Goal: Information Seeking & Learning: Learn about a topic

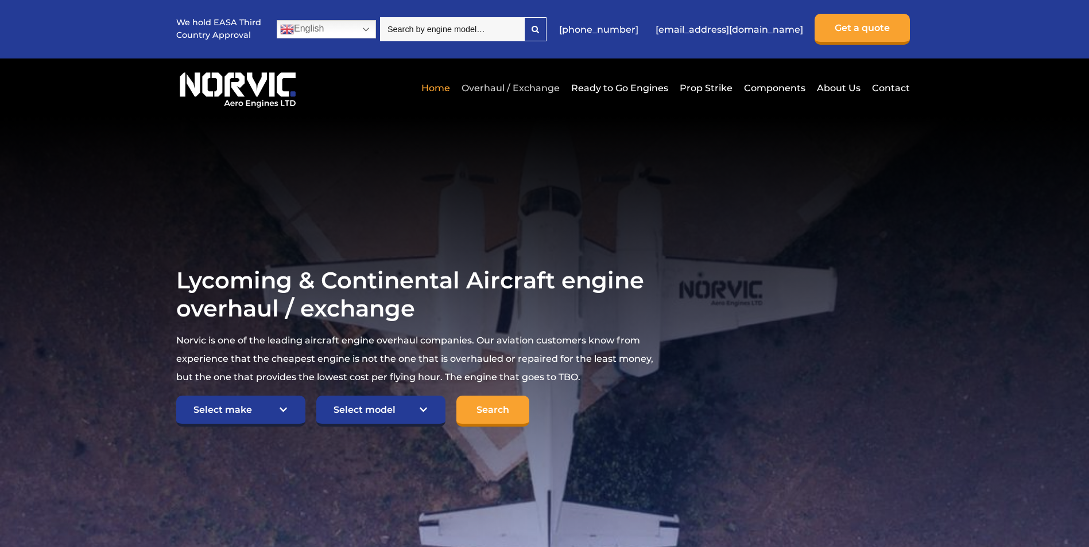
click at [491, 85] on link "Overhaul / Exchange" at bounding box center [510, 88] width 104 height 28
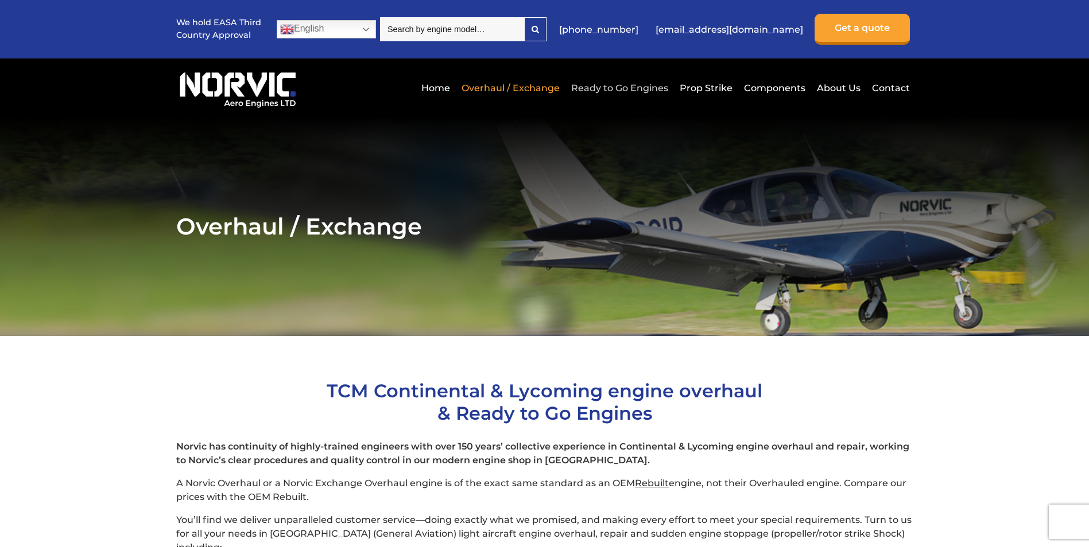
click at [619, 92] on link "Ready to Go Engines" at bounding box center [619, 88] width 103 height 28
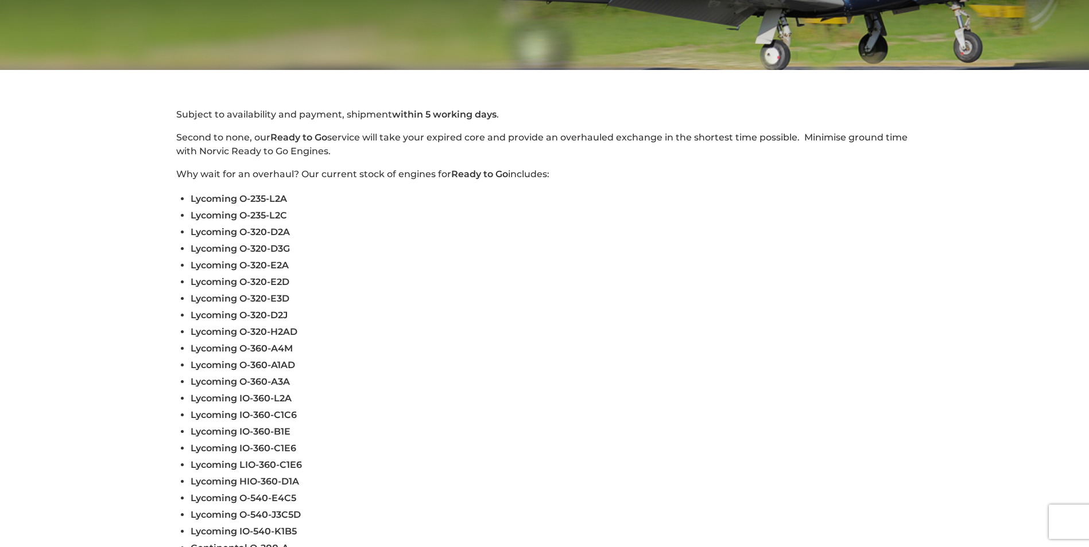
scroll to position [287, 0]
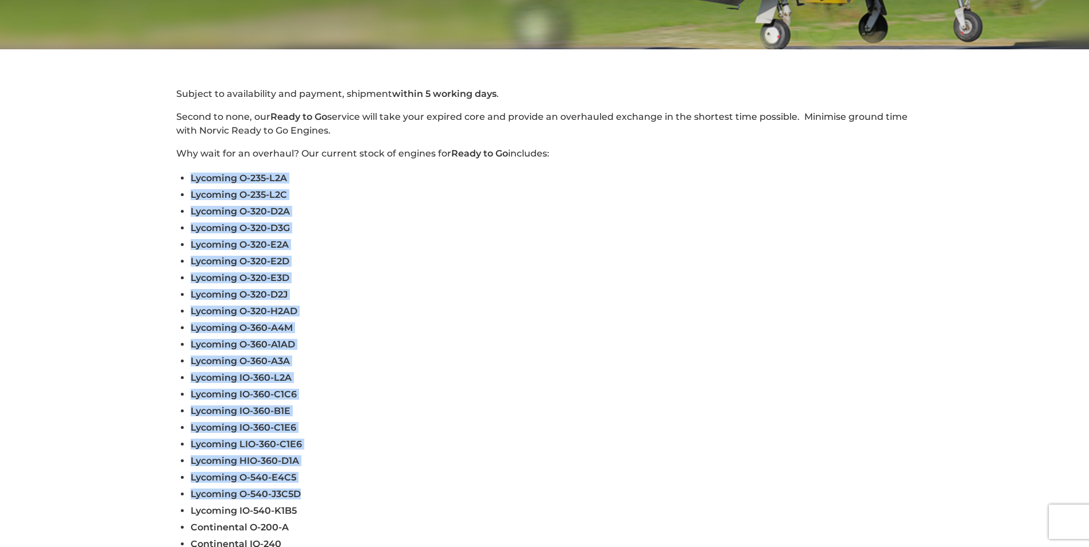
drag, startPoint x: 172, startPoint y: 180, endPoint x: 335, endPoint y: 486, distance: 346.8
click at [335, 486] on div "Subject to availability and payment, shipment within 5 working days . Second to…" at bounding box center [544, 331] width 769 height 488
drag, startPoint x: 335, startPoint y: 486, endPoint x: 243, endPoint y: 286, distance: 219.8
click at [243, 286] on li "Lycoming O-320-D2J" at bounding box center [552, 294] width 722 height 17
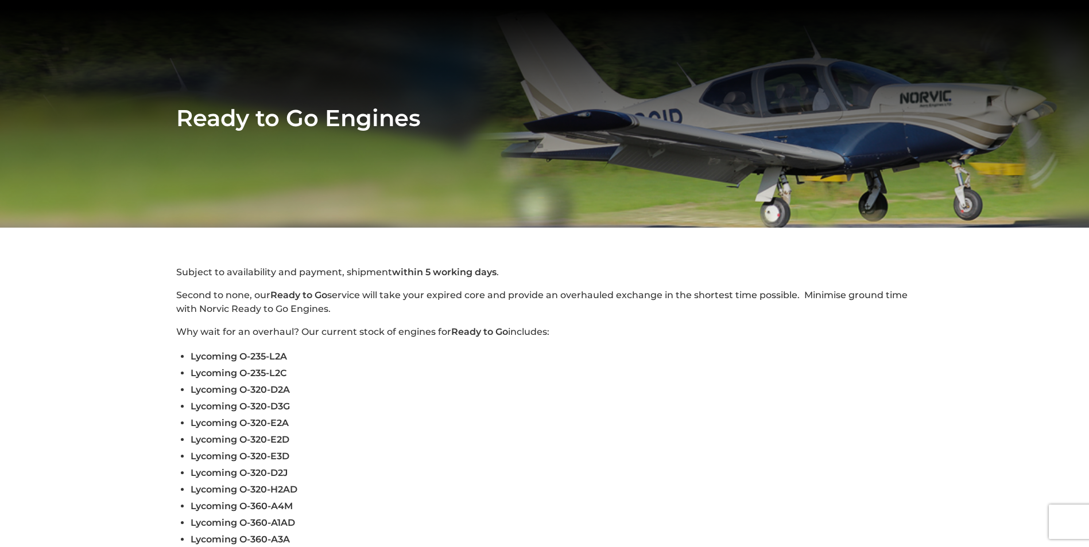
scroll to position [0, 0]
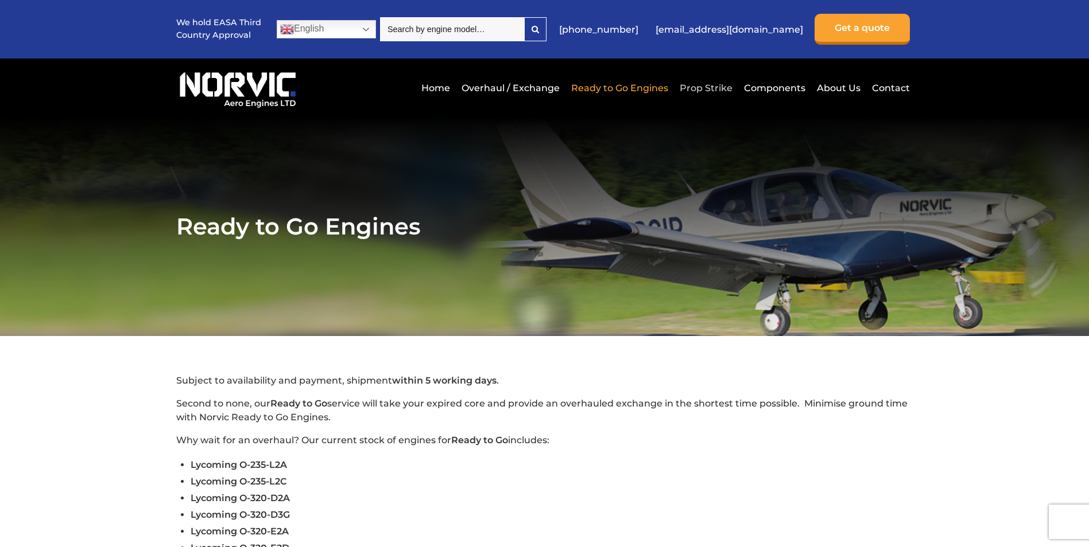
click at [719, 87] on link "Prop Strike" at bounding box center [706, 88] width 59 height 28
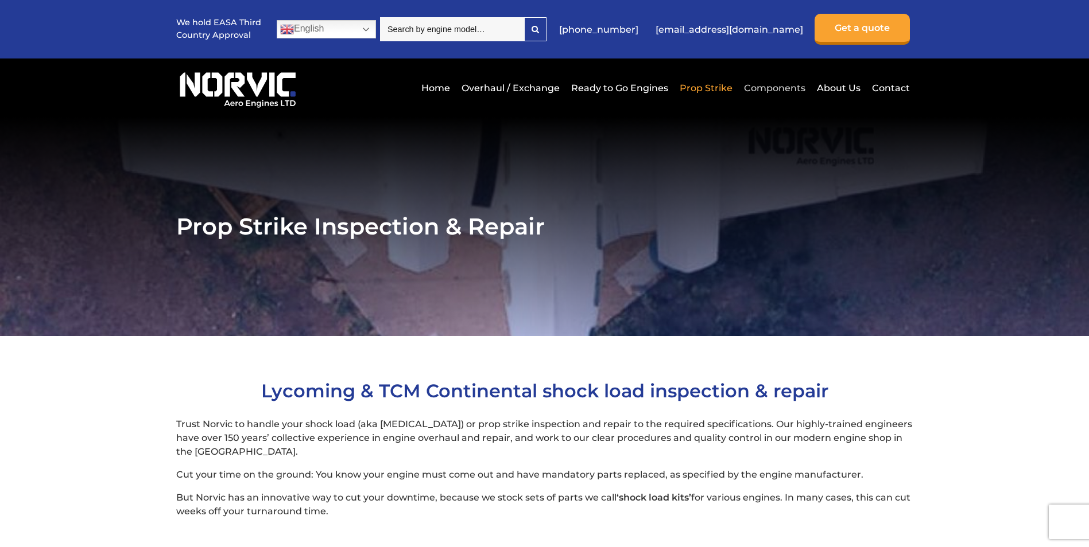
click at [769, 84] on link "Components" at bounding box center [774, 88] width 67 height 28
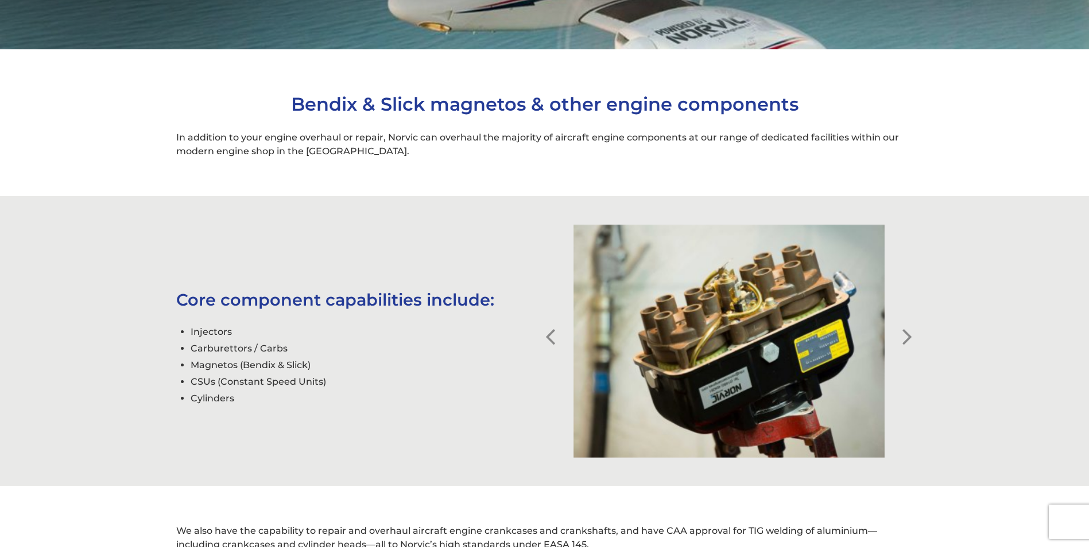
scroll to position [344, 0]
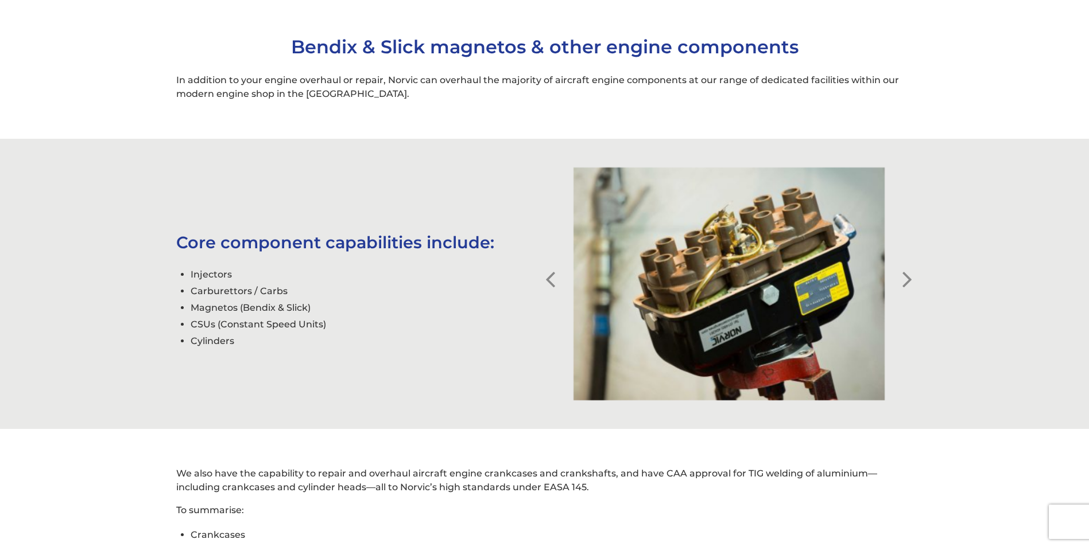
click at [904, 277] on button "Next" at bounding box center [906, 270] width 11 height 11
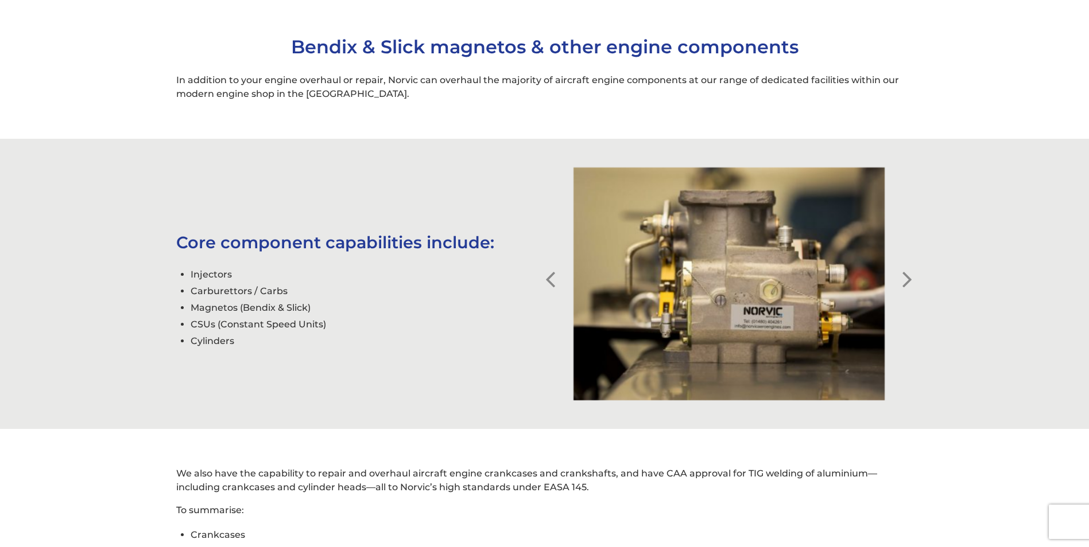
click at [549, 277] on button "Previous" at bounding box center [550, 270] width 11 height 11
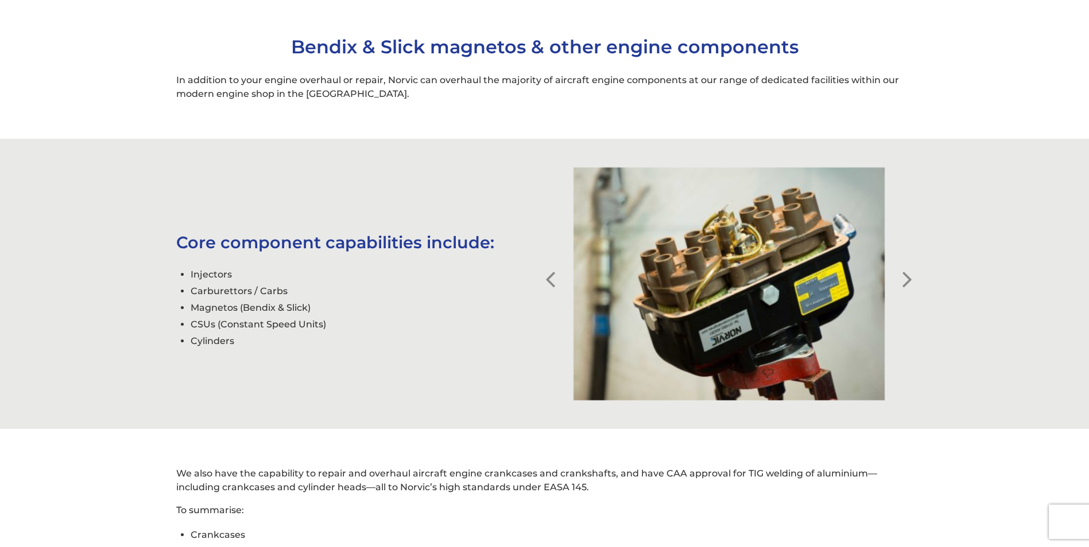
click at [907, 277] on button "Next" at bounding box center [906, 270] width 11 height 11
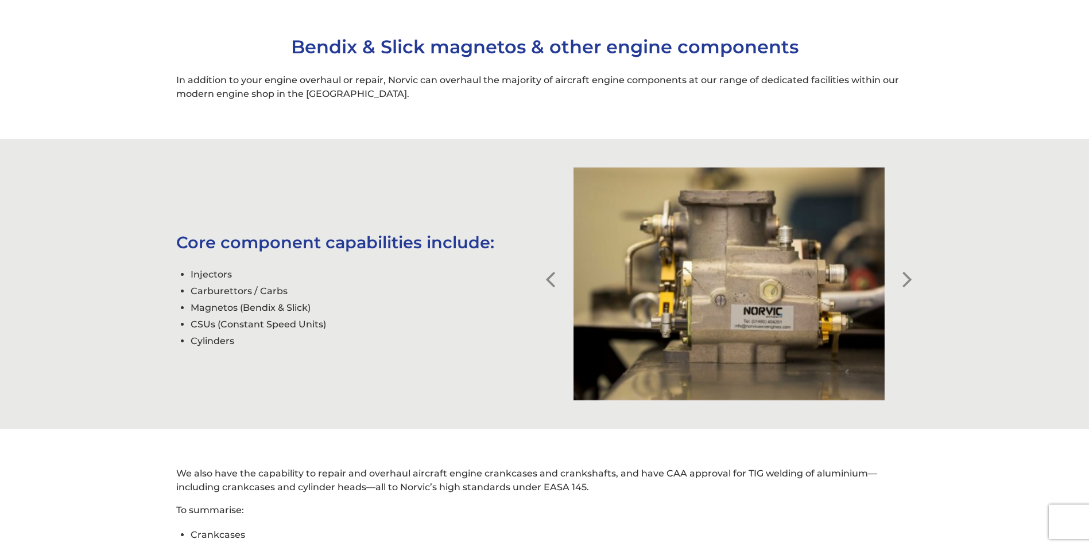
click at [907, 277] on button "Next" at bounding box center [906, 270] width 11 height 11
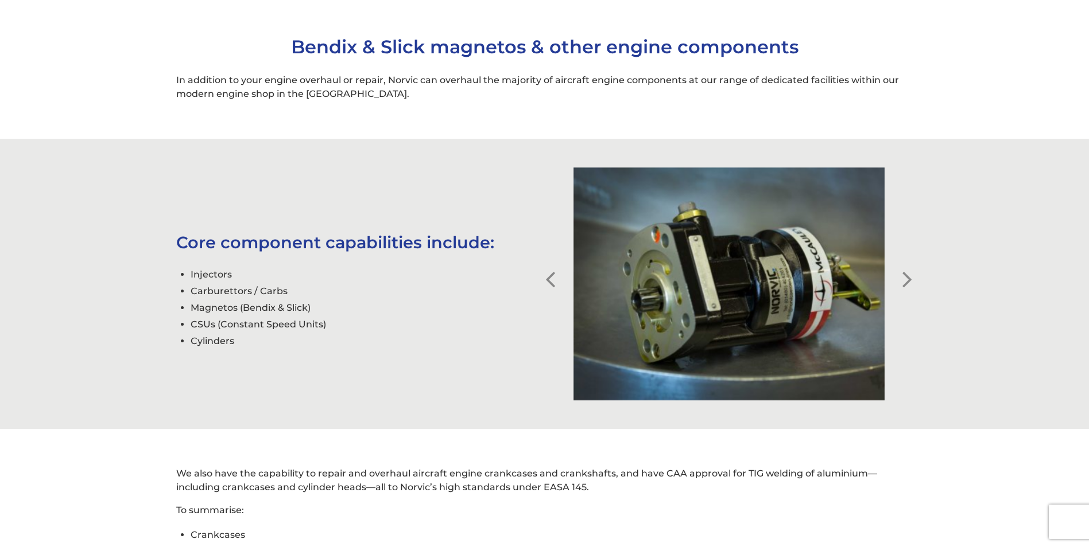
click at [907, 277] on button "Next" at bounding box center [906, 270] width 11 height 11
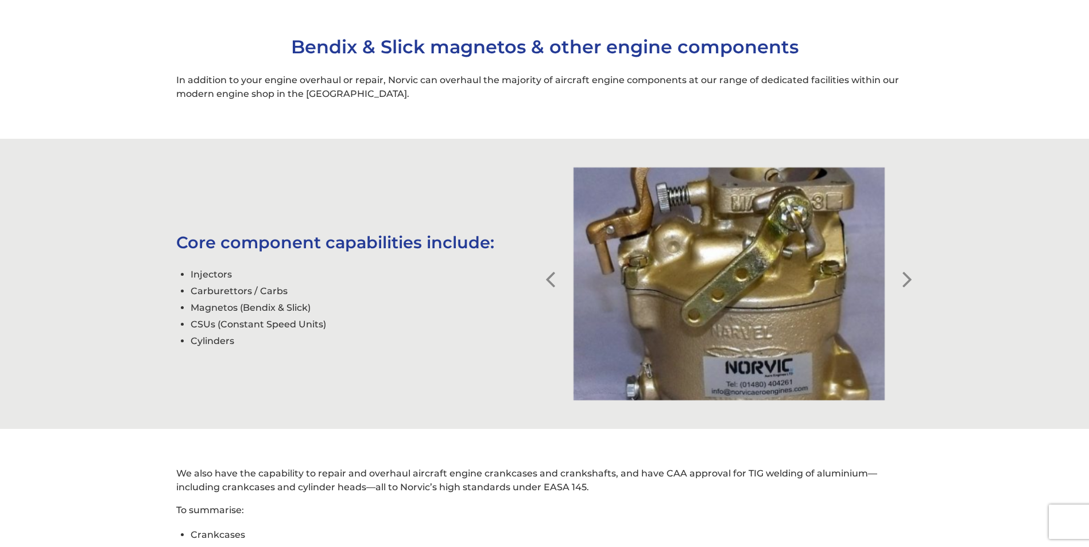
click at [907, 277] on button "Next" at bounding box center [906, 270] width 11 height 11
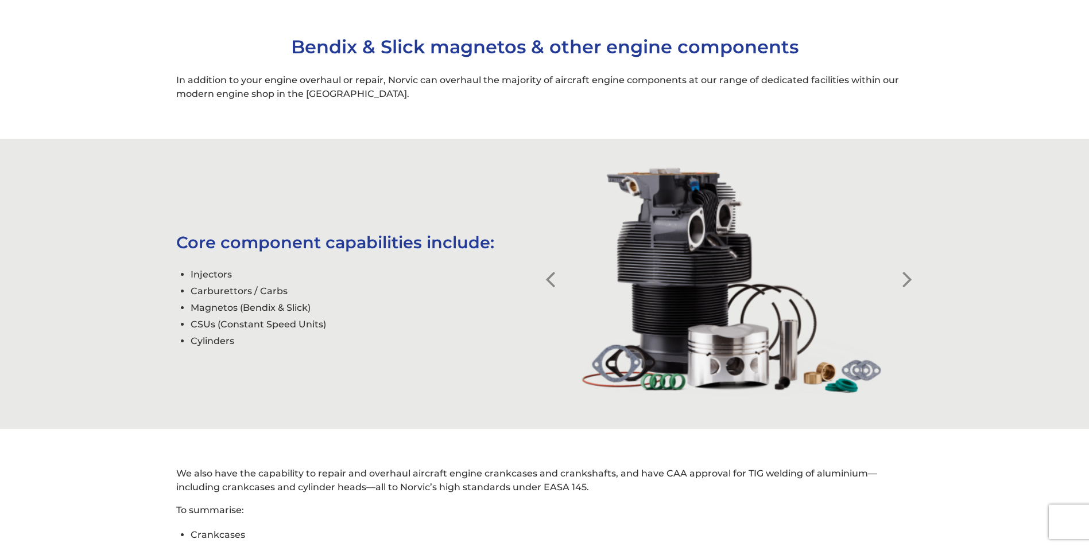
click at [550, 277] on button "Previous" at bounding box center [550, 270] width 11 height 11
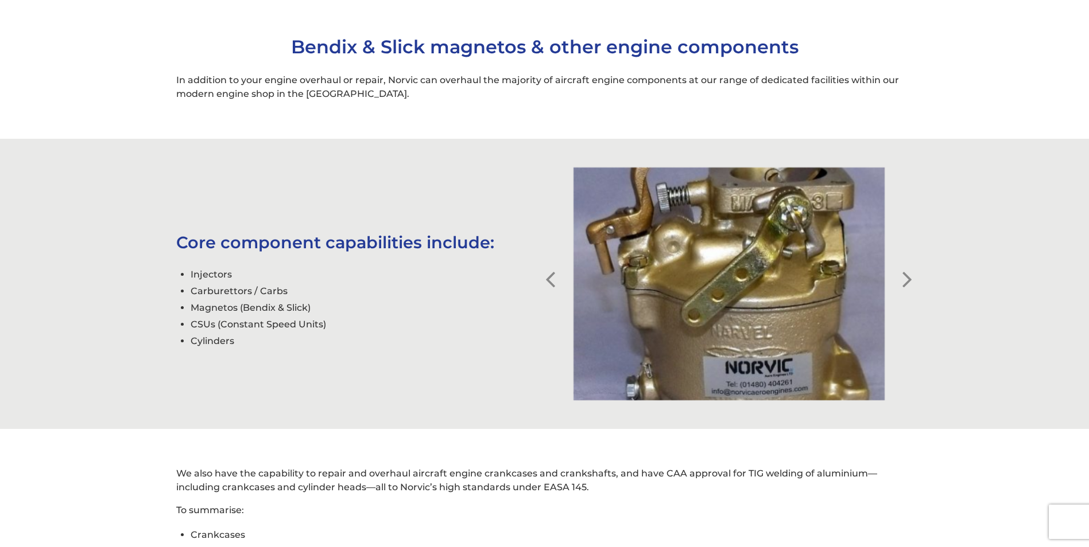
click at [549, 277] on button "Previous" at bounding box center [550, 270] width 11 height 11
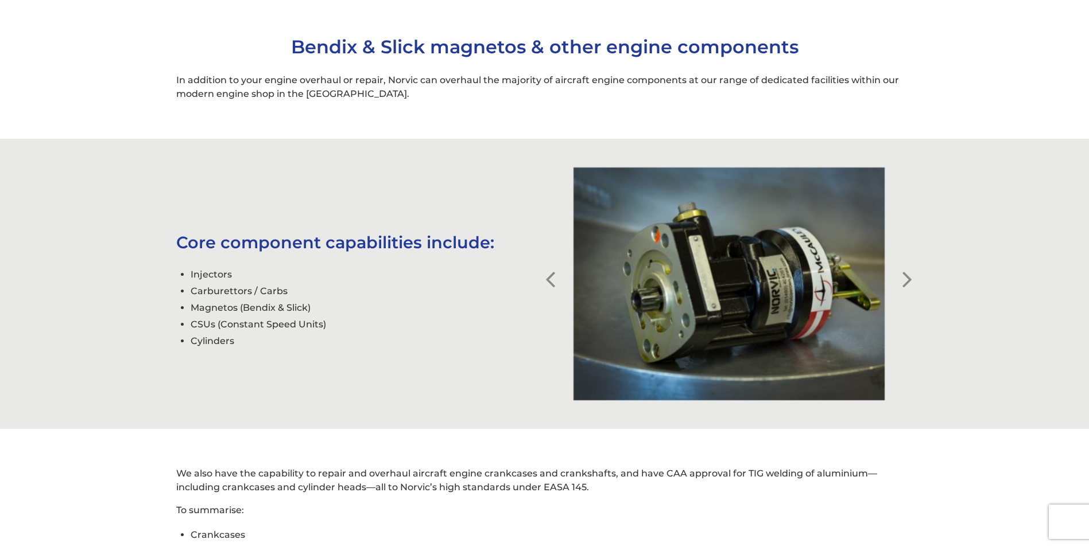
click at [549, 277] on button "Previous" at bounding box center [550, 270] width 11 height 11
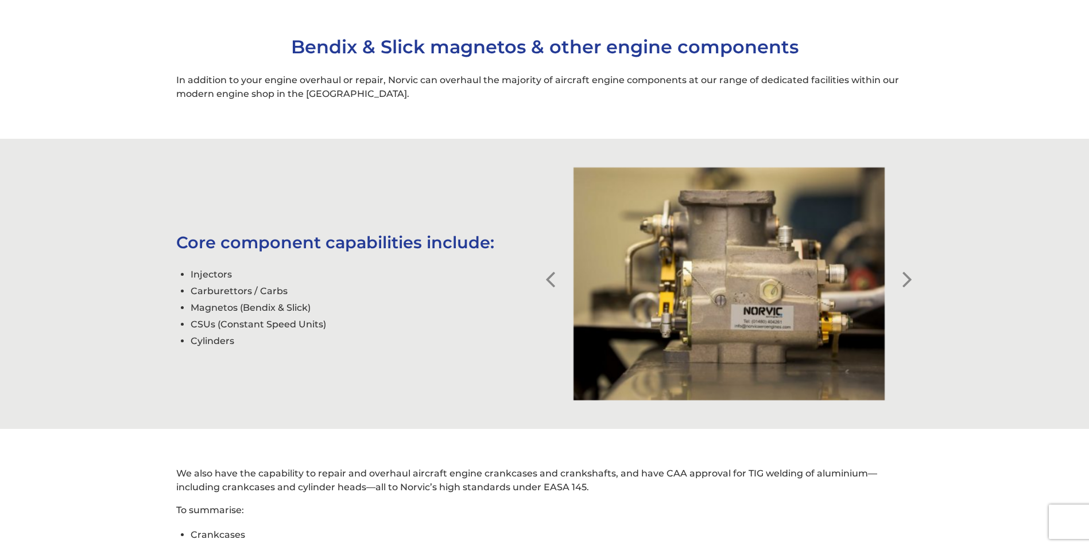
click at [911, 277] on button "Next" at bounding box center [906, 270] width 11 height 11
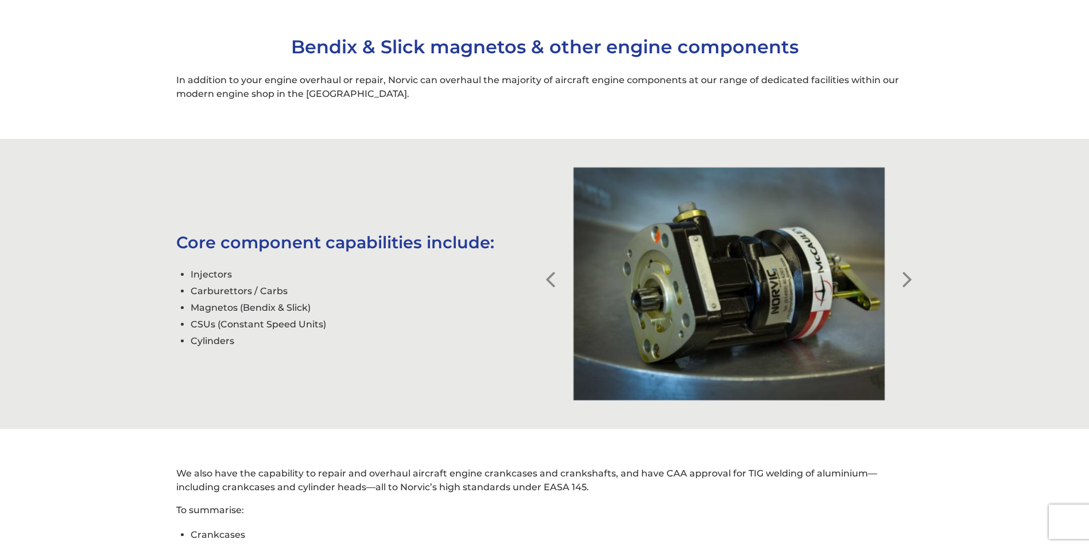
click at [911, 277] on button "Next" at bounding box center [906, 270] width 11 height 11
click at [908, 277] on button "Next" at bounding box center [906, 270] width 11 height 11
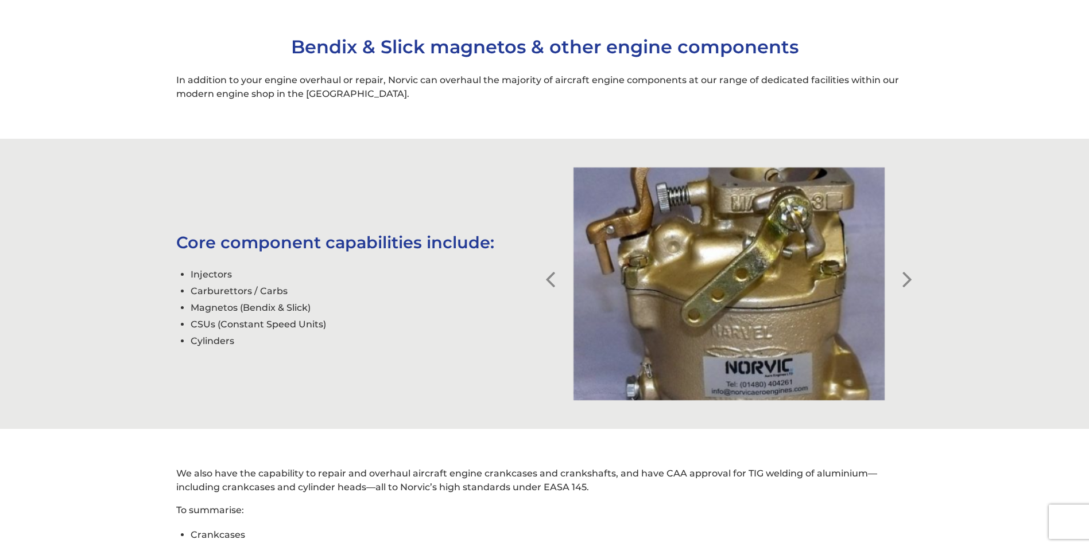
click at [908, 277] on button "Next" at bounding box center [906, 270] width 11 height 11
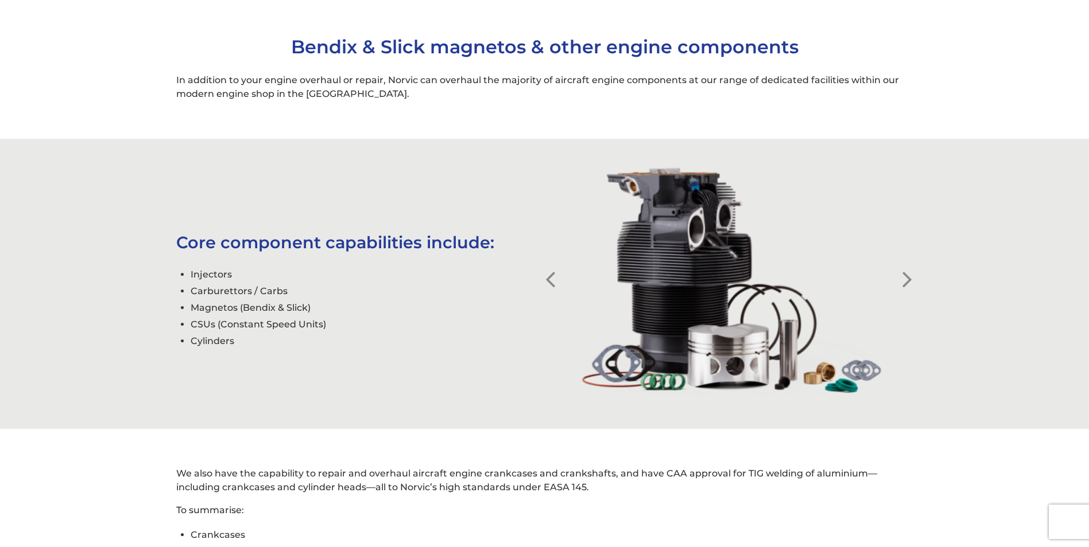
click at [908, 277] on button "Next" at bounding box center [906, 270] width 11 height 11
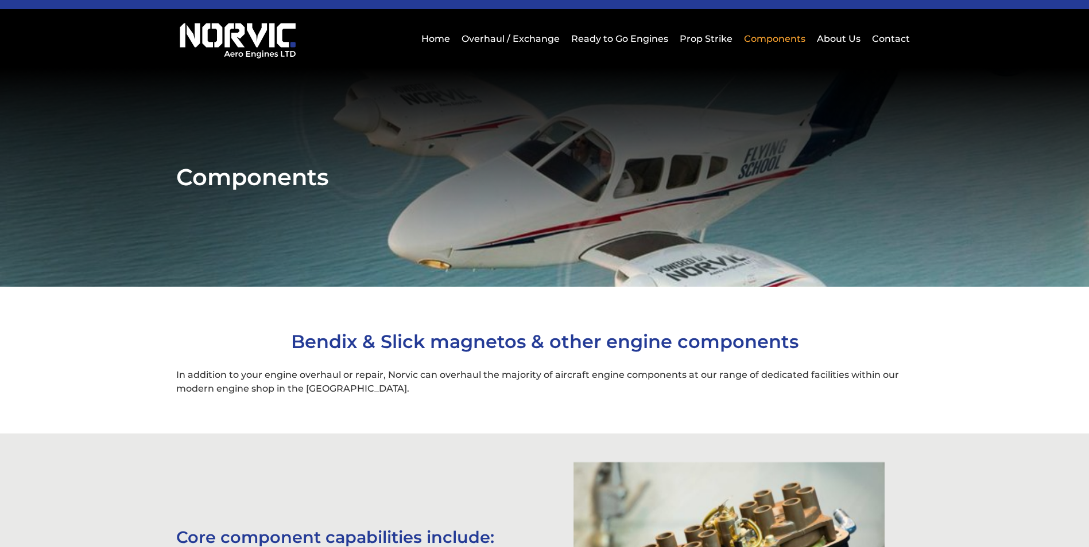
scroll to position [0, 0]
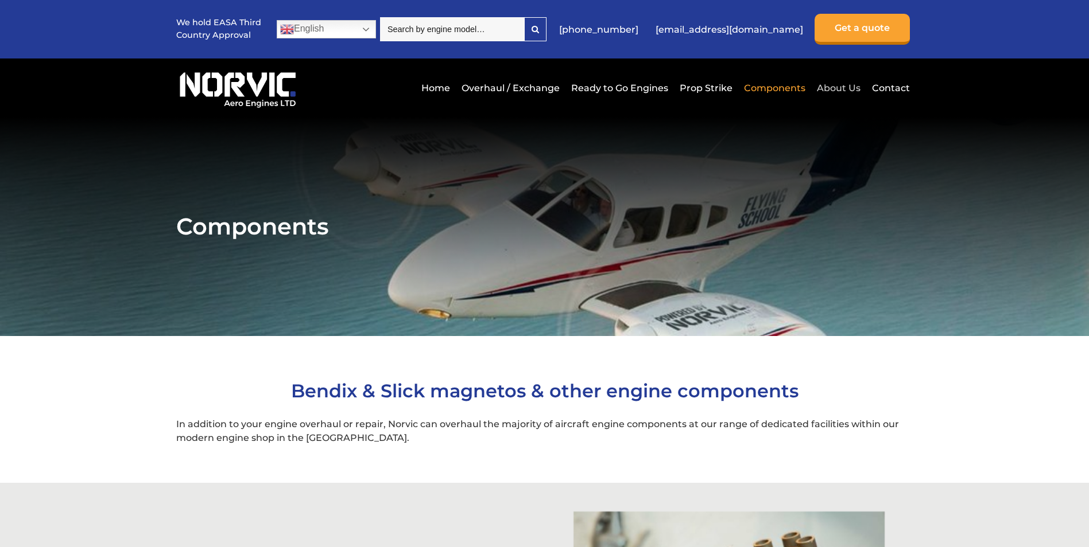
click at [853, 76] on link "About Us" at bounding box center [838, 88] width 49 height 28
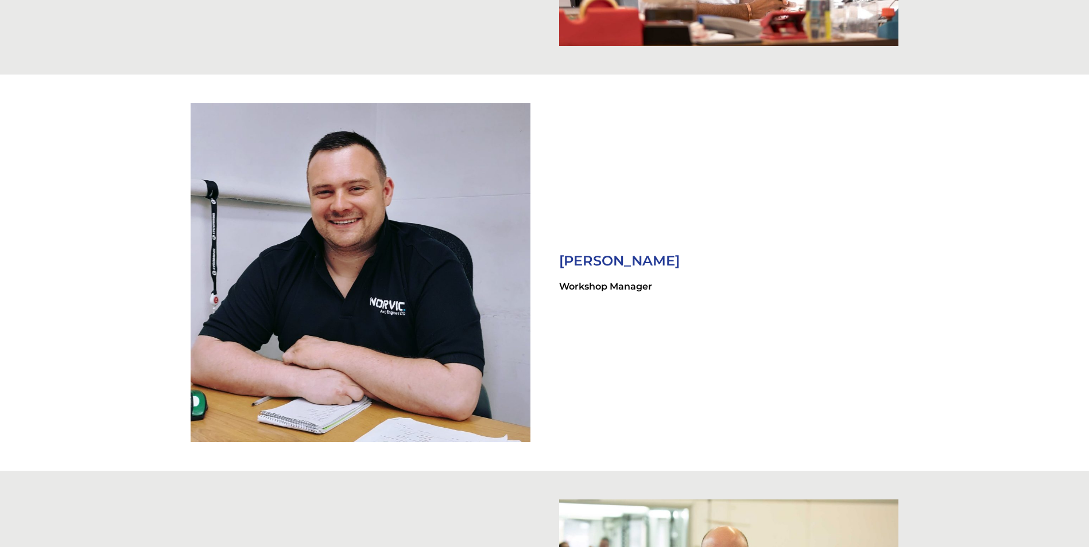
scroll to position [1721, 0]
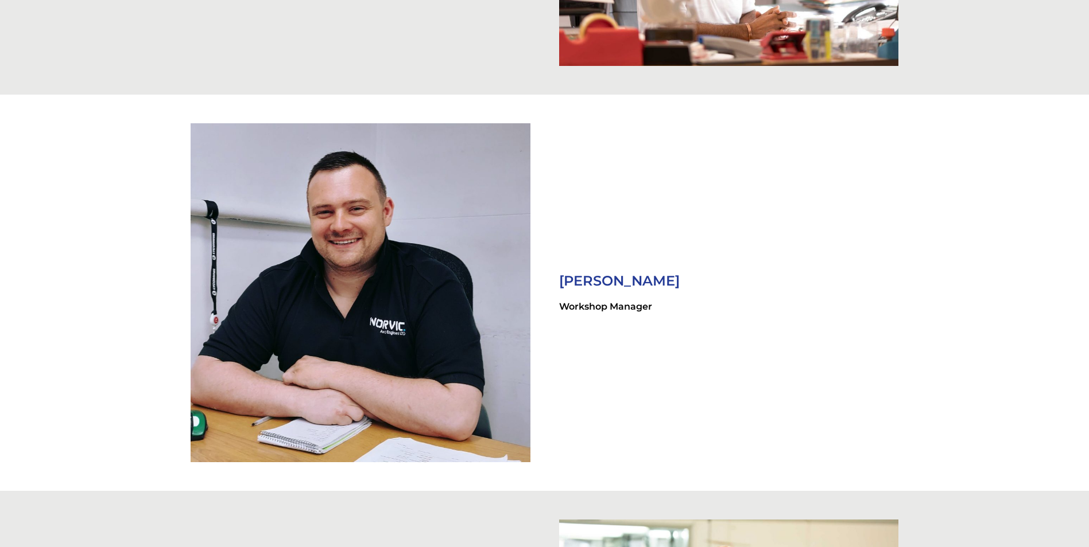
click at [388, 278] on img at bounding box center [361, 293] width 340 height 340
click at [387, 279] on img at bounding box center [361, 293] width 340 height 340
